Goal: Information Seeking & Learning: Learn about a topic

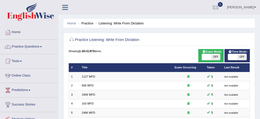
click at [208, 58] on span at bounding box center [206, 57] width 9 height 6
checkbox input "true"
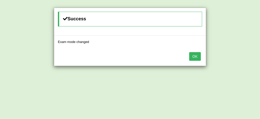
click at [196, 53] on button "OK" at bounding box center [195, 56] width 12 height 9
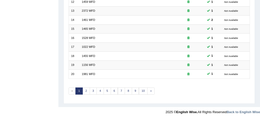
scroll to position [174, 0]
click at [145, 90] on link "10" at bounding box center [143, 90] width 9 height 7
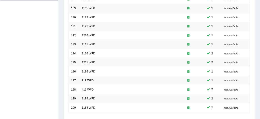
scroll to position [174, 0]
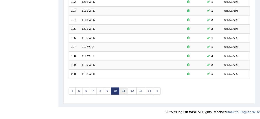
click at [124, 90] on link "11" at bounding box center [123, 90] width 9 height 7
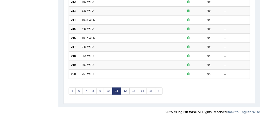
scroll to position [174, 0]
click at [124, 90] on link "12" at bounding box center [125, 90] width 9 height 7
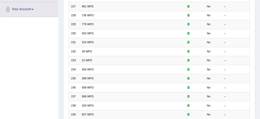
scroll to position [125, 0]
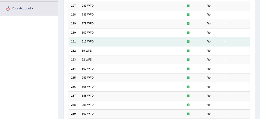
click at [74, 41] on td "231" at bounding box center [74, 41] width 11 height 9
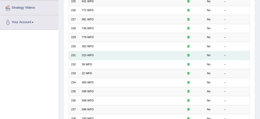
scroll to position [111, 0]
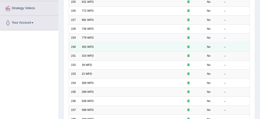
click at [75, 48] on td "230" at bounding box center [74, 46] width 11 height 9
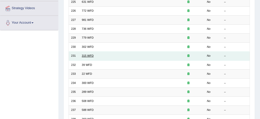
click at [84, 56] on link "315 WFD" at bounding box center [88, 55] width 12 height 3
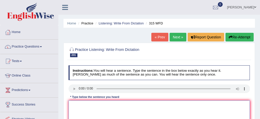
click at [73, 104] on textarea at bounding box center [160, 121] width 182 height 42
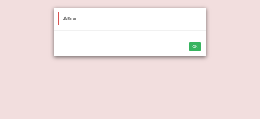
click at [197, 46] on button "OK" at bounding box center [195, 46] width 12 height 9
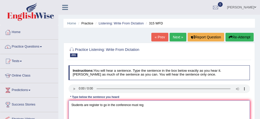
click at [146, 108] on textarea "Students are register to go in the conference must reg" at bounding box center [160, 121] width 182 height 42
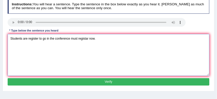
scroll to position [71, 0]
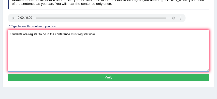
type textarea "Students are register to go in the conference must registar now."
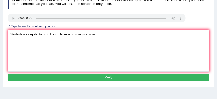
click at [140, 79] on button "Verify" at bounding box center [109, 77] width 202 height 7
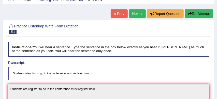
scroll to position [22, 0]
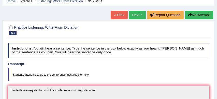
click at [201, 14] on button "Re-Attempt" at bounding box center [199, 15] width 28 height 9
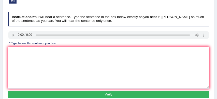
scroll to position [61, 0]
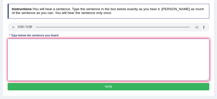
click at [45, 46] on textarea at bounding box center [109, 60] width 202 height 42
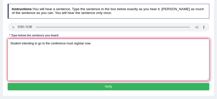
type textarea "Student intending to go to the conference must registar now."
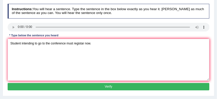
click at [77, 87] on button "Verify" at bounding box center [109, 86] width 202 height 7
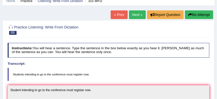
scroll to position [20, 0]
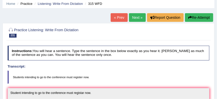
click at [136, 18] on link "Next »" at bounding box center [137, 17] width 17 height 9
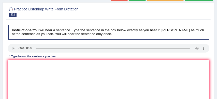
scroll to position [45, 0]
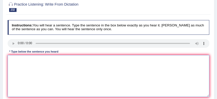
click at [19, 60] on textarea at bounding box center [109, 76] width 202 height 42
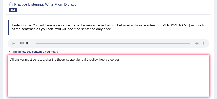
click at [25, 59] on textarea "All answer must be researcher the theory support br really realley theory theor…" at bounding box center [109, 76] width 202 height 42
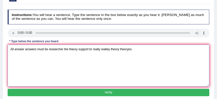
scroll to position [58, 0]
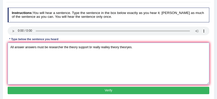
type textarea "All answer answers must be researcher the theory support br really realley theo…"
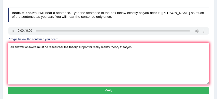
click at [92, 91] on button "Verify" at bounding box center [109, 90] width 202 height 7
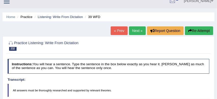
scroll to position [1, 0]
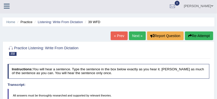
click at [202, 34] on button "Re-Attempt" at bounding box center [199, 35] width 28 height 9
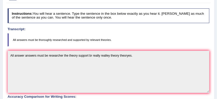
scroll to position [57, 0]
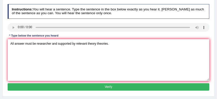
scroll to position [69, 0]
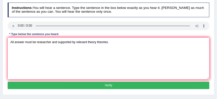
click at [51, 52] on textarea "All answer must be researcher and supported by relevant theory theories." at bounding box center [109, 59] width 202 height 42
type textarea "All answer must be researcher researchers and supported by relevant theory theo…"
click at [101, 89] on button "Verify" at bounding box center [109, 85] width 202 height 7
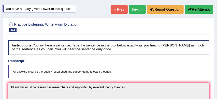
scroll to position [27, 0]
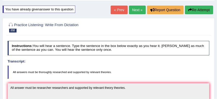
click at [134, 9] on link "Next »" at bounding box center [137, 10] width 17 height 9
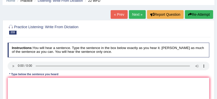
scroll to position [23, 0]
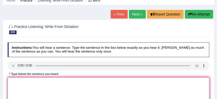
click at [18, 80] on textarea at bounding box center [109, 98] width 202 height 42
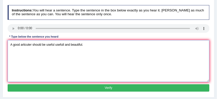
scroll to position [63, 0]
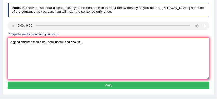
type textarea "A good articuter should be useful usefull and beautiful."
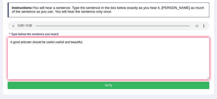
click at [101, 87] on button "Verify" at bounding box center [109, 85] width 202 height 7
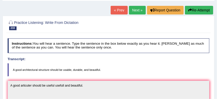
scroll to position [25, 0]
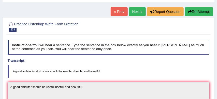
click at [135, 12] on link "Next »" at bounding box center [137, 11] width 17 height 9
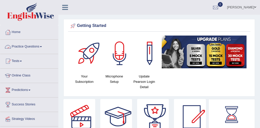
click at [31, 47] on link "Practice Questions" at bounding box center [29, 46] width 58 height 13
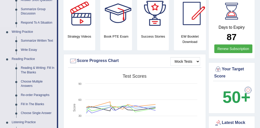
scroll to position [104, 0]
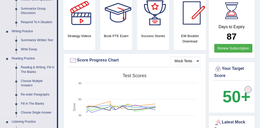
click at [51, 68] on link "Reading & Writing: Fill In The Blanks" at bounding box center [38, 69] width 38 height 13
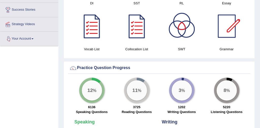
scroll to position [369, 0]
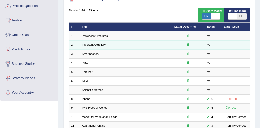
scroll to position [32, 0]
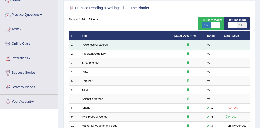
click at [104, 45] on link "Powerless Creatures" at bounding box center [95, 44] width 26 height 3
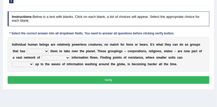
scroll to position [54, 0]
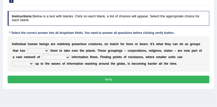
click at [47, 51] on select "enabled contended embodied conjured" at bounding box center [38, 50] width 22 height 5
select select "enabled"
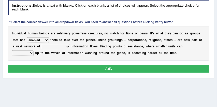
scroll to position [66, 0]
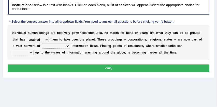
click at [64, 46] on select "interconnected overlapping fastened exploited" at bounding box center [56, 45] width 28 height 5
click at [64, 45] on select "interconnected overlapping fastened exploited" at bounding box center [56, 45] width 28 height 5
select select "overlapping"
click at [34, 50] on select "stand raise hail pump" at bounding box center [23, 52] width 22 height 5
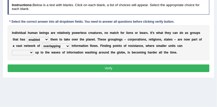
select select "stand"
click at [167, 70] on button "Verify" at bounding box center [109, 67] width 202 height 7
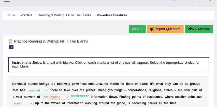
scroll to position [7, 0]
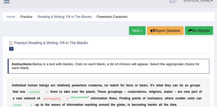
click at [198, 32] on button "Re-Attempt" at bounding box center [199, 30] width 28 height 9
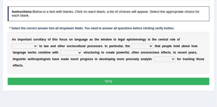
scroll to position [59, 0]
click at [36, 46] on select "discourse epoch dialect acquaintance" at bounding box center [25, 45] width 26 height 5
select select "acquaintance"
click at [151, 45] on select "deviation besmirch consent ideas" at bounding box center [142, 45] width 22 height 5
select select "ideas"
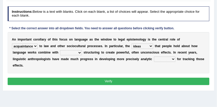
click at [79, 53] on select "mandatory linguistic legitimate customary" at bounding box center [71, 52] width 22 height 5
select select "linguistic"
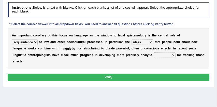
scroll to position [63, 0]
click at [171, 55] on select "tools appetite albums stroke" at bounding box center [165, 54] width 22 height 5
select select "tools"
click at [150, 76] on button "Verify" at bounding box center [109, 76] width 202 height 7
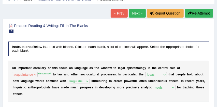
scroll to position [23, 0]
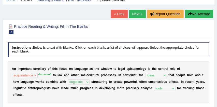
click at [136, 13] on link "Next »" at bounding box center [137, 14] width 17 height 9
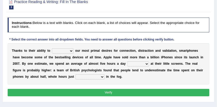
scroll to position [48, 0]
click at [71, 51] on select "hijack describe sharpen conserve" at bounding box center [63, 50] width 22 height 5
select select "describe"
click at [147, 64] on select "watching waggling snoring staring" at bounding box center [138, 63] width 22 height 5
select select "snoring"
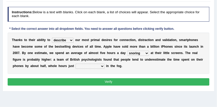
scroll to position [60, 0]
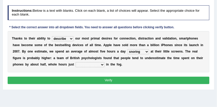
click at [101, 64] on select "has evaporated evaporating evaporate evaporates" at bounding box center [89, 64] width 29 height 5
select select "evaporates"
click at [106, 80] on button "Verify" at bounding box center [109, 79] width 202 height 7
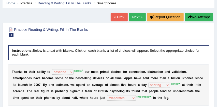
scroll to position [0, 0]
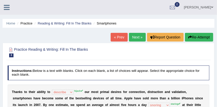
click at [204, 39] on button "Re-Attempt" at bounding box center [199, 37] width 28 height 9
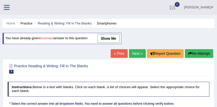
scroll to position [44, 0]
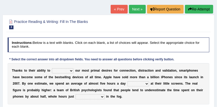
click at [72, 71] on select "hijack describe sharpen conserve" at bounding box center [63, 70] width 22 height 5
select select "hijack"
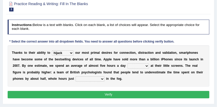
scroll to position [65, 0]
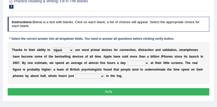
click at [146, 63] on select "watching waggling snoring staring" at bounding box center [138, 62] width 22 height 5
select select "staring"
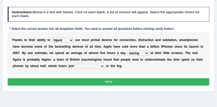
scroll to position [75, 0]
click at [146, 53] on select "watching waggling snoring staring" at bounding box center [138, 53] width 22 height 5
click at [102, 66] on select "has evaporated evaporating evaporate evaporates" at bounding box center [89, 65] width 29 height 5
select select "evaporating"
click at [109, 82] on button "Verify" at bounding box center [109, 81] width 202 height 7
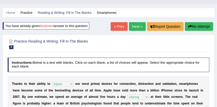
scroll to position [9, 0]
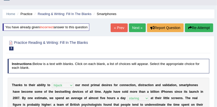
click at [197, 28] on button "Re-Attempt" at bounding box center [199, 27] width 28 height 9
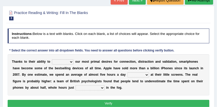
scroll to position [57, 0]
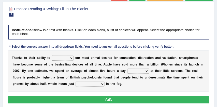
click at [72, 57] on select "hijack describe sharpen conserve" at bounding box center [63, 57] width 22 height 5
select select "hijack"
click at [147, 71] on select "watching waggling snoring staring" at bounding box center [138, 70] width 22 height 5
select select "staring"
click at [101, 84] on select "has evaporated evaporating evaporate evaporates" at bounding box center [89, 83] width 29 height 5
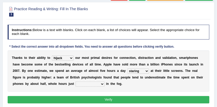
select select "evaporating"
click at [116, 101] on button "Verify" at bounding box center [109, 99] width 202 height 7
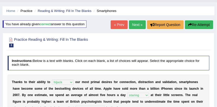
scroll to position [6, 0]
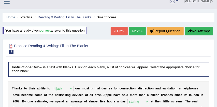
click at [135, 30] on link "Next »" at bounding box center [137, 31] width 17 height 9
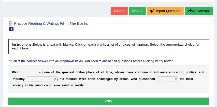
scroll to position [31, 0]
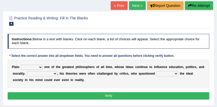
click at [40, 67] on select "keeps comes claims remains" at bounding box center [32, 67] width 22 height 5
select select "remains"
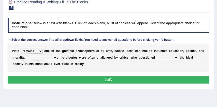
scroll to position [50, 0]
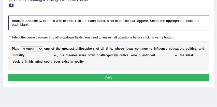
click at [54, 55] on select "Notwithstanding So However Whatever" at bounding box center [42, 55] width 30 height 5
select select "So"
click at [176, 55] on select "which what that whether" at bounding box center [167, 55] width 22 height 5
select select "that"
click at [152, 77] on button "Verify" at bounding box center [109, 77] width 202 height 7
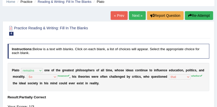
scroll to position [19, 0]
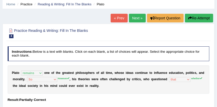
click at [202, 19] on button "Re-Attempt" at bounding box center [199, 18] width 28 height 9
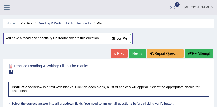
scroll to position [56, 0]
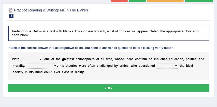
click at [41, 59] on select "keeps comes claims remains" at bounding box center [32, 59] width 22 height 5
select select "remains"
click at [55, 66] on select "Notwithstanding So However Whatever" at bounding box center [42, 65] width 30 height 5
select select "However"
click at [175, 65] on select "which what that whether" at bounding box center [167, 65] width 22 height 5
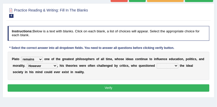
select select "whether"
click at [135, 89] on button "Verify" at bounding box center [109, 87] width 202 height 7
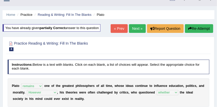
scroll to position [9, 0]
click at [135, 28] on link "Next »" at bounding box center [137, 28] width 17 height 9
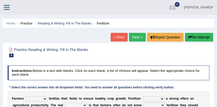
scroll to position [26, 0]
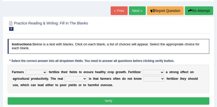
click at [45, 71] on select "must should need can" at bounding box center [36, 72] width 22 height 5
select select "can"
click at [162, 72] on select "has had have having" at bounding box center [153, 72] width 22 height 5
select select "have"
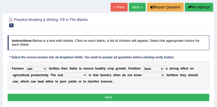
scroll to position [31, 0]
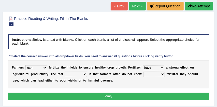
click at [84, 74] on select "problem question conclusion answer" at bounding box center [76, 73] width 22 height 5
select select "answer"
click at [162, 74] on select "how much how many however so much" at bounding box center [154, 73] width 22 height 5
select select "how much"
click at [142, 96] on button "Verify" at bounding box center [109, 95] width 202 height 7
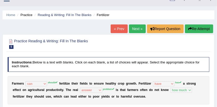
scroll to position [0, 0]
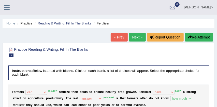
click at [201, 37] on button "Re-Attempt" at bounding box center [199, 37] width 28 height 9
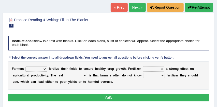
scroll to position [46, 0]
click at [45, 69] on select "must should need can" at bounding box center [36, 68] width 22 height 5
select select "should"
click at [162, 69] on select "has had have having" at bounding box center [153, 68] width 22 height 5
select select "had"
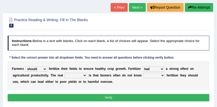
click at [84, 76] on select "problem question conclusion answer" at bounding box center [76, 75] width 22 height 5
select select "problem"
click at [162, 75] on select "how much how many however so much" at bounding box center [154, 75] width 22 height 5
select select "how much"
click at [139, 98] on button "Verify" at bounding box center [109, 97] width 202 height 7
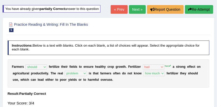
scroll to position [27, 0]
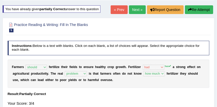
click at [136, 9] on link "Next »" at bounding box center [137, 9] width 17 height 9
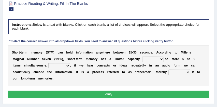
scroll to position [46, 0]
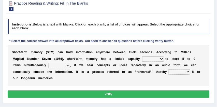
click at [162, 59] on select "being able is able be able unable" at bounding box center [153, 58] width 22 height 5
select select "being able"
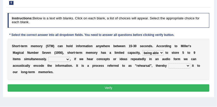
scroll to position [54, 0]
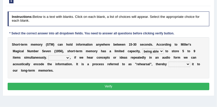
click at [69, 58] on select "However So Moreover Therefore" at bounding box center [59, 57] width 22 height 5
click at [68, 57] on select "However So Moreover Therefore" at bounding box center [59, 57] width 22 height 5
select select "So"
click at [188, 63] on select "commit commits commiting commited" at bounding box center [179, 63] width 22 height 5
select select "commit"
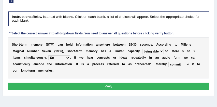
click at [156, 84] on button "Verify" at bounding box center [109, 86] width 202 height 7
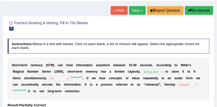
scroll to position [26, 0]
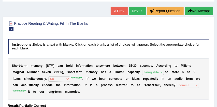
click at [202, 12] on button "Re-Attempt" at bounding box center [199, 11] width 28 height 9
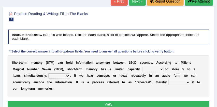
scroll to position [52, 0]
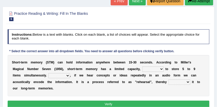
click at [162, 69] on select "being able is able be able unable" at bounding box center [153, 68] width 22 height 5
select select "being able"
click at [68, 75] on select "However So Moreover Therefore" at bounding box center [59, 75] width 22 height 5
select select "However"
click at [187, 82] on select "commit commits commiting commited" at bounding box center [179, 81] width 22 height 5
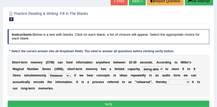
select select "commiting"
click at [117, 103] on button "Verify" at bounding box center [109, 103] width 202 height 7
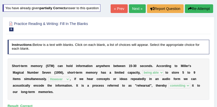
scroll to position [26, 0]
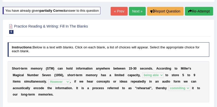
click at [135, 11] on link "Next »" at bounding box center [137, 11] width 17 height 9
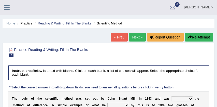
scroll to position [46, 0]
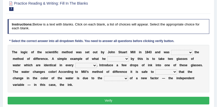
click at [191, 53] on select "pointed claimed demanded named" at bounding box center [182, 52] width 22 height 5
select select "demanded"
click at [127, 59] on select "capped charged found meant" at bounding box center [118, 58] width 22 height 5
select select "found"
click at [95, 65] on select "thought identity measure respect" at bounding box center [86, 65] width 22 height 5
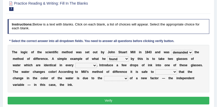
select select "thought"
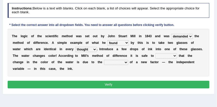
scroll to position [65, 0]
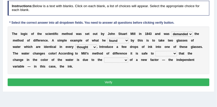
click at [176, 53] on select "assume discuss prefer acclaim" at bounding box center [166, 53] width 22 height 5
select select "assume"
click at [125, 60] on select "introduction magnitude preparation purification" at bounding box center [116, 59] width 24 height 5
select select "introduction"
click at [121, 82] on button "Verify" at bounding box center [109, 81] width 202 height 7
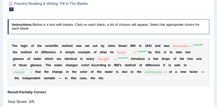
scroll to position [30, 0]
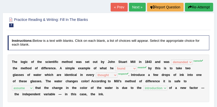
click at [200, 8] on button "Re-Attempt" at bounding box center [199, 7] width 28 height 9
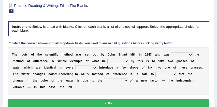
scroll to position [62, 0]
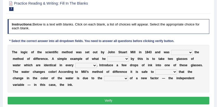
click at [190, 52] on select "pointed claimed demanded named" at bounding box center [182, 52] width 22 height 5
select select "named"
click at [127, 59] on select "capped charged found meant" at bounding box center [118, 58] width 22 height 5
click at [128, 59] on select "capped charged found meant" at bounding box center [118, 58] width 22 height 5
select select "found"
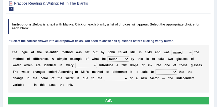
click at [94, 66] on select "thought identity measure respect" at bounding box center [86, 65] width 22 height 5
select select "respect"
click at [174, 72] on select "assume discuss prefer acclaim" at bounding box center [166, 71] width 22 height 5
select select "assume"
click at [125, 78] on select "introduction magnitude preparation purification" at bounding box center [116, 78] width 24 height 5
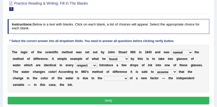
select select "introduction"
click at [138, 102] on button "Verify" at bounding box center [109, 100] width 202 height 7
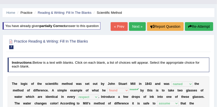
scroll to position [10, 0]
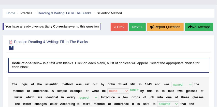
click at [135, 27] on link "Next »" at bounding box center [137, 27] width 17 height 9
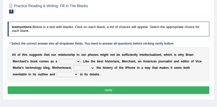
scroll to position [60, 0]
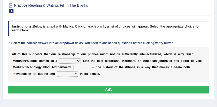
click at [78, 61] on select "privilege relief demotion flash" at bounding box center [70, 60] width 22 height 5
select select "privilege"
click at [92, 67] on select "enriches unpacks detours contorts" at bounding box center [84, 67] width 22 height 5
select select "unpacks"
click at [76, 74] on select "surprises surprised surprising surprise" at bounding box center [68, 73] width 22 height 5
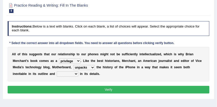
select select "surprises"
click at [96, 89] on button "Verify" at bounding box center [109, 89] width 202 height 7
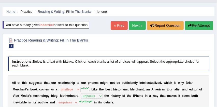
scroll to position [0, 0]
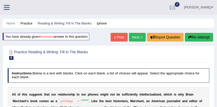
click at [198, 34] on button "Re-Attempt" at bounding box center [199, 37] width 28 height 9
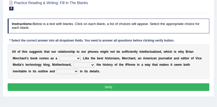
scroll to position [63, 0]
click at [78, 58] on select "privilege relief demotion flash" at bounding box center [70, 58] width 22 height 5
select select "relief"
click at [94, 64] on select "enriches unpacks detours contorts" at bounding box center [84, 64] width 22 height 5
select select "unpacks"
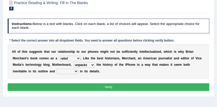
click at [75, 71] on select "surprises surprised surprising surprise" at bounding box center [68, 71] width 22 height 5
select select "surprising"
click at [99, 86] on button "Verify" at bounding box center [109, 86] width 202 height 7
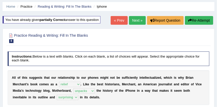
scroll to position [16, 0]
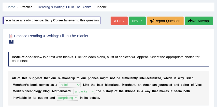
click at [133, 21] on link "Next »" at bounding box center [137, 21] width 17 height 9
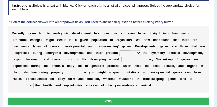
scroll to position [81, 0]
click at [141, 52] on select "push control hold elevate" at bounding box center [130, 52] width 22 height 5
select select "control"
click at [152, 59] on select "Correspondingly Inclusively Conversely In contrast" at bounding box center [136, 59] width 31 height 5
select select "Correspondingly"
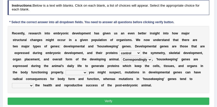
click at [87, 73] on select "For As With Within" at bounding box center [77, 72] width 22 height 5
select select "As"
click at [34, 86] on select "affect effect interrupt defect" at bounding box center [23, 85] width 22 height 5
select select "affect"
click at [78, 102] on button "Verify" at bounding box center [109, 100] width 202 height 7
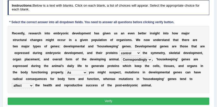
scroll to position [68, 0]
